Goal: Transaction & Acquisition: Purchase product/service

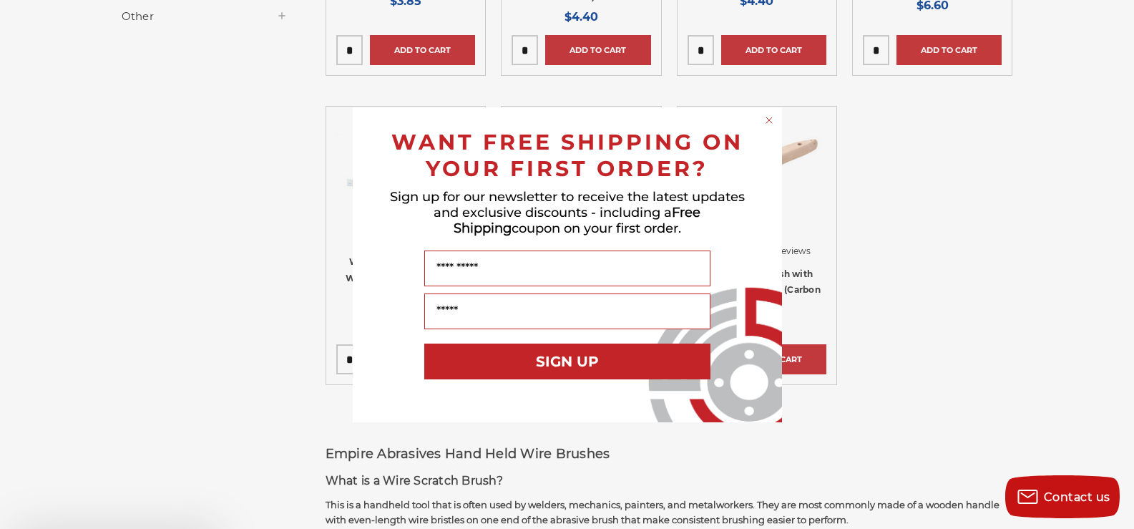
scroll to position [501, 0]
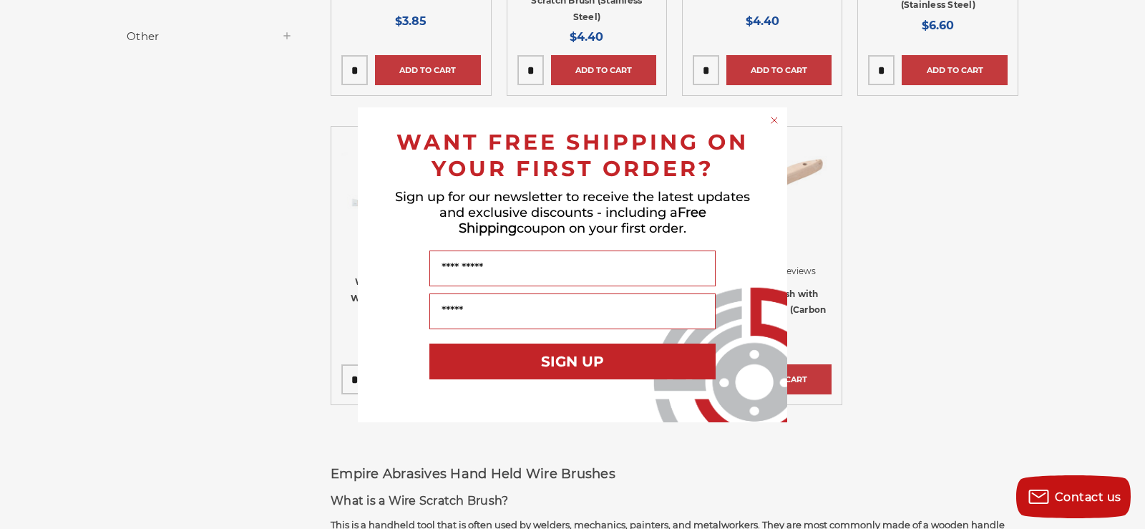
click at [773, 123] on circle "Close dialog" at bounding box center [775, 120] width 14 height 14
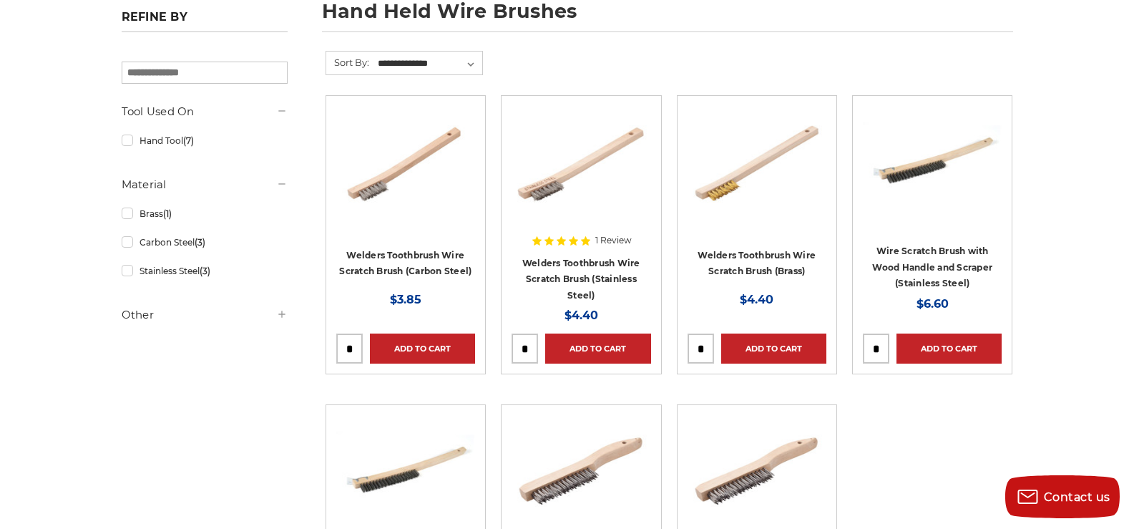
scroll to position [215, 0]
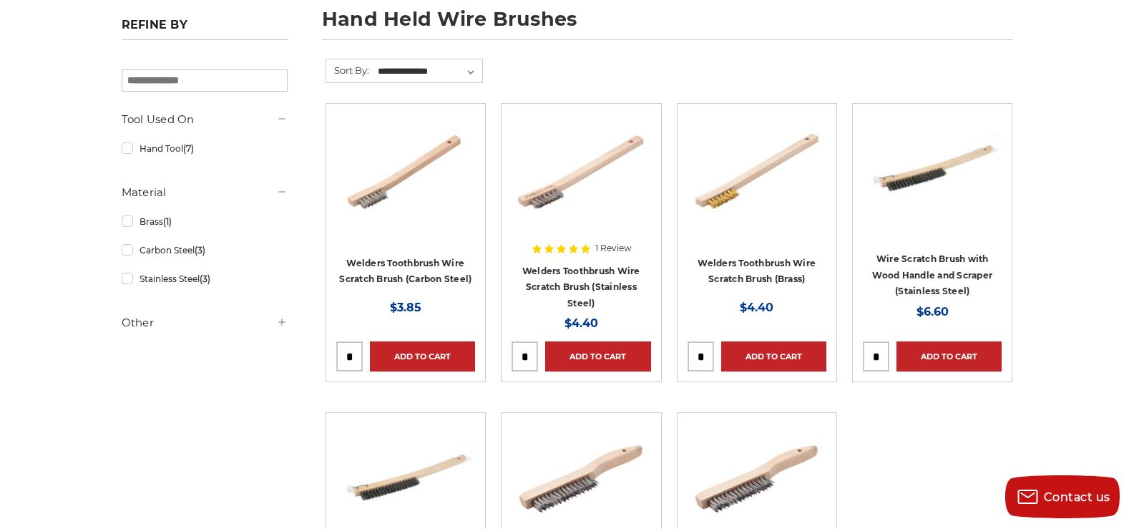
click at [378, 271] on div at bounding box center [405, 205] width 139 height 183
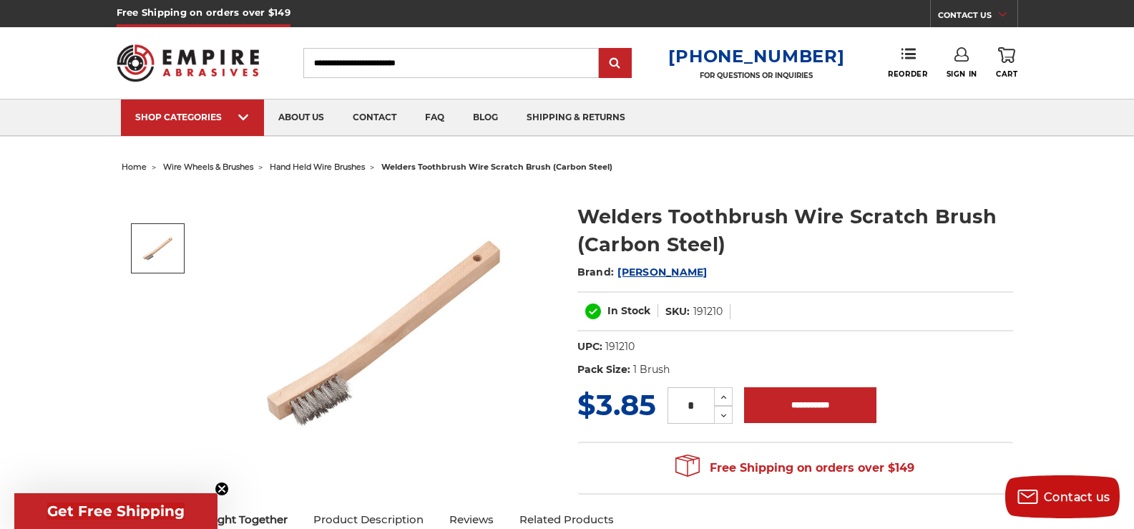
click at [316, 374] on img at bounding box center [387, 330] width 286 height 286
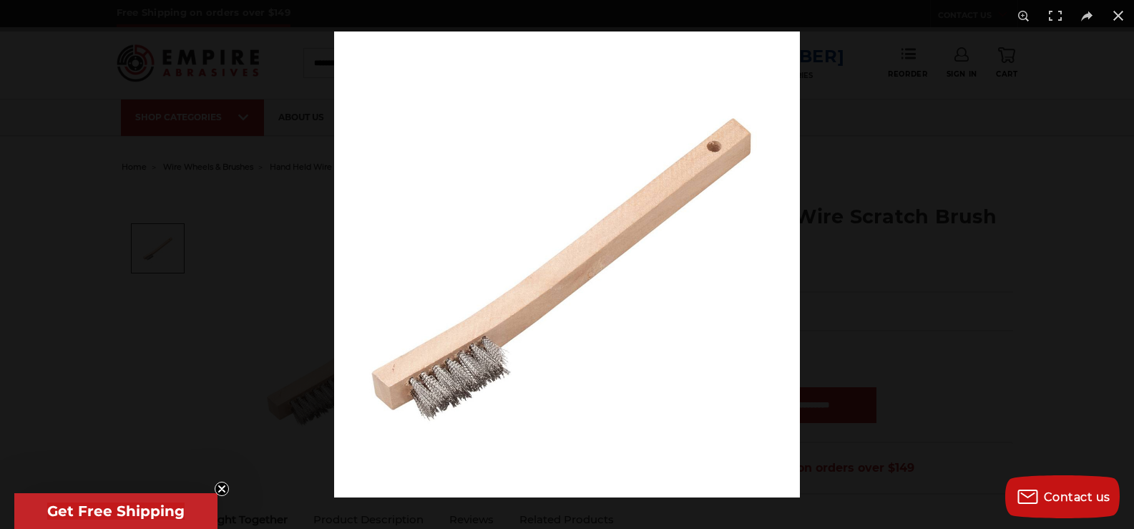
click at [475, 399] on img at bounding box center [567, 264] width 466 height 466
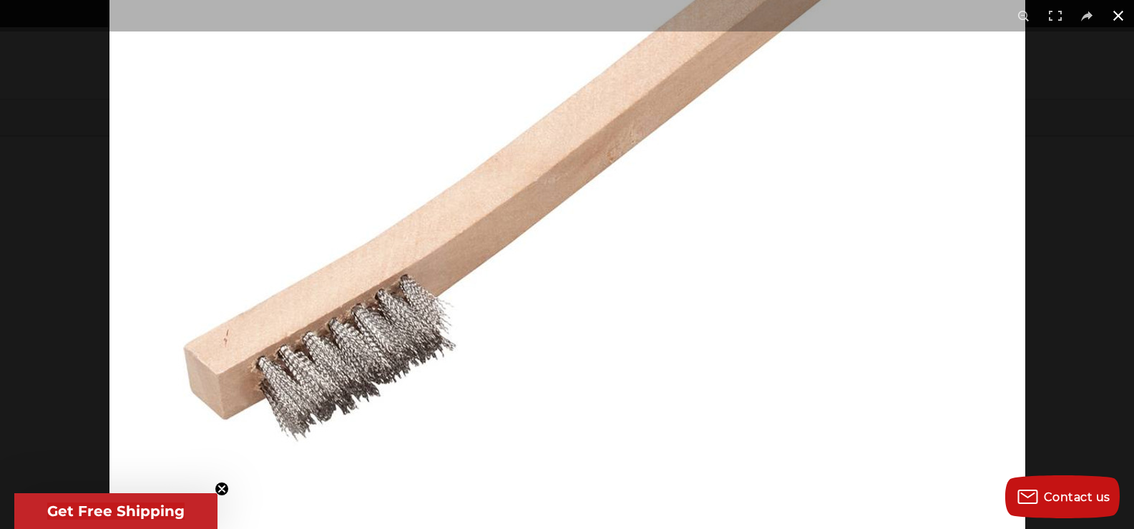
click at [1111, 12] on button at bounding box center [1117, 15] width 31 height 31
